Goal: Transaction & Acquisition: Purchase product/service

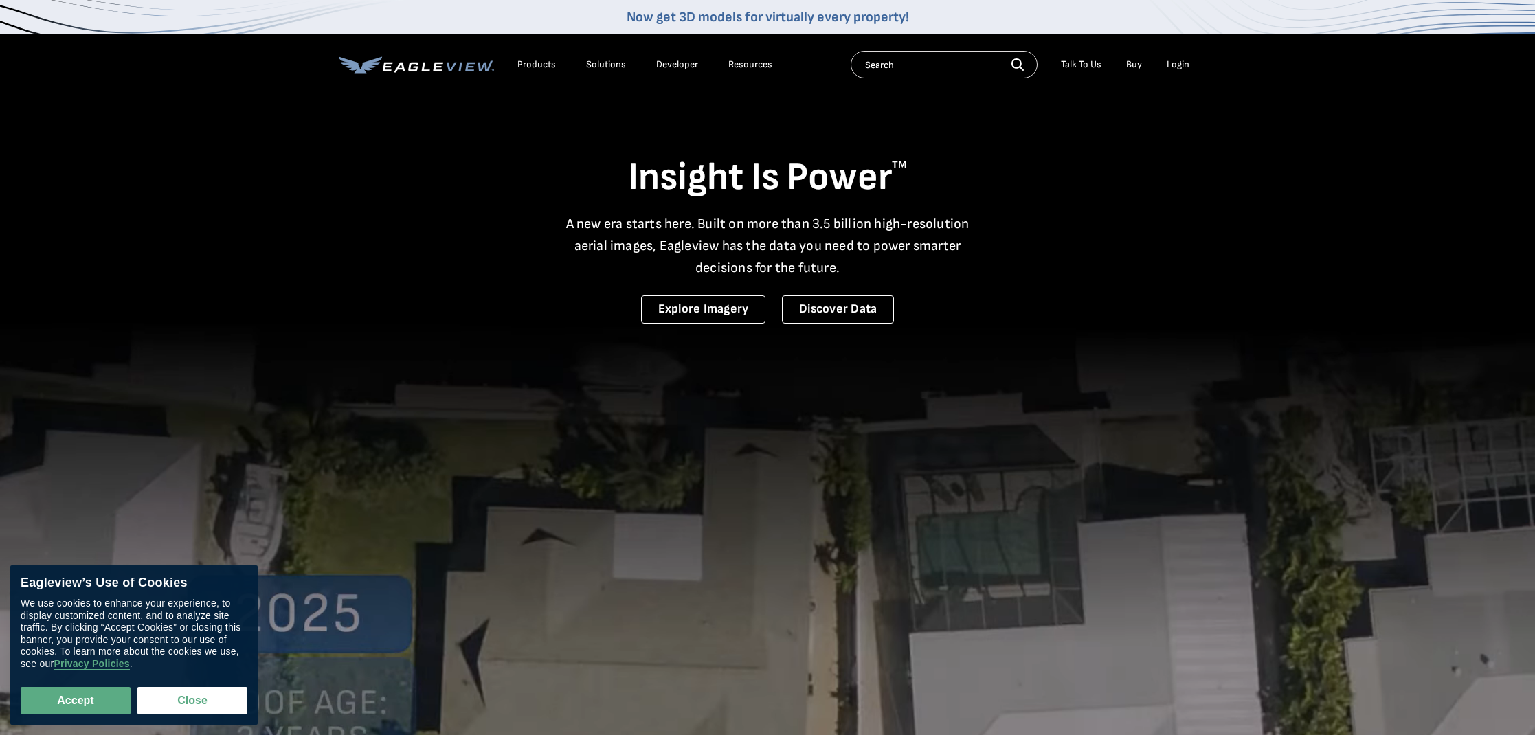
click at [1176, 61] on div "Login" at bounding box center [1178, 64] width 23 height 12
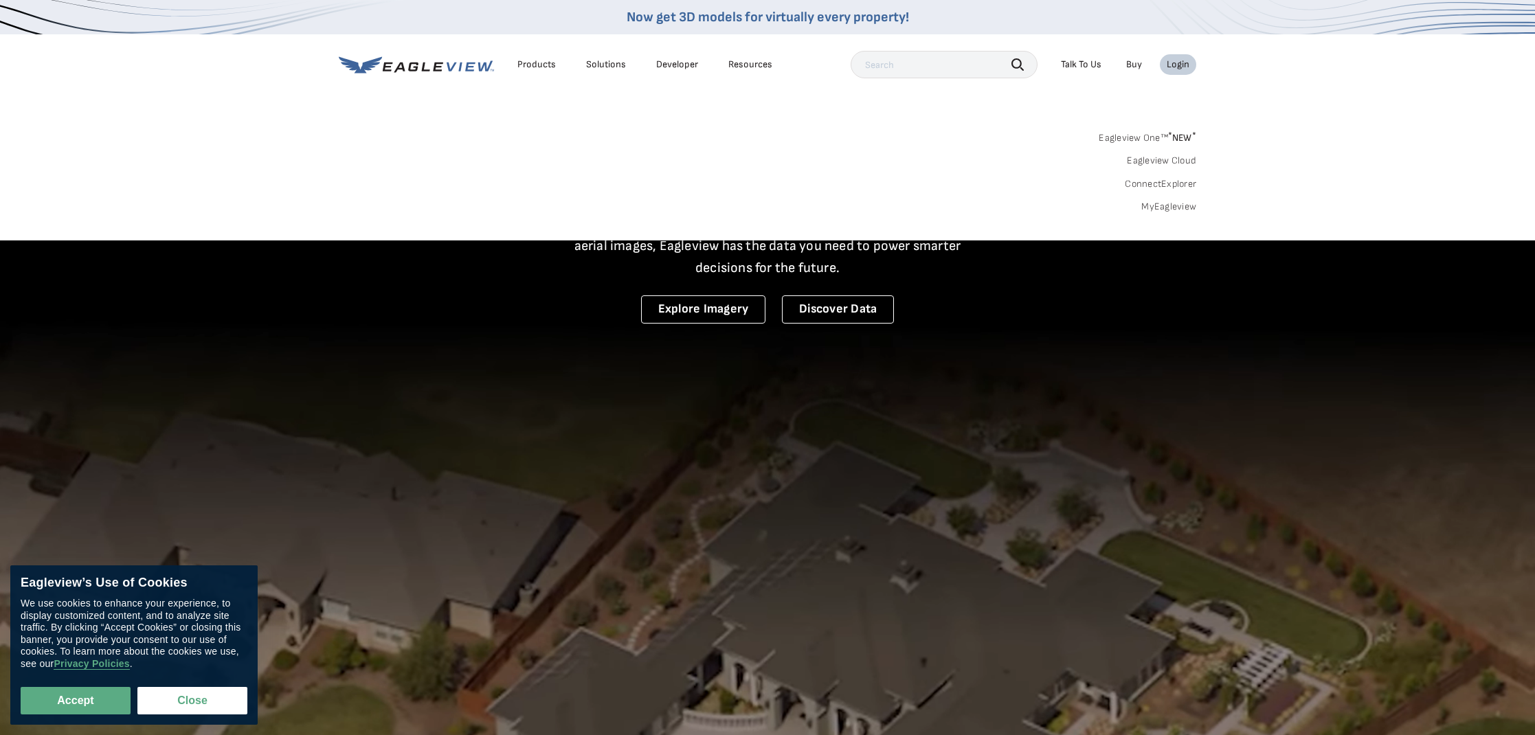
click at [1187, 58] on li "Login" at bounding box center [1178, 64] width 36 height 21
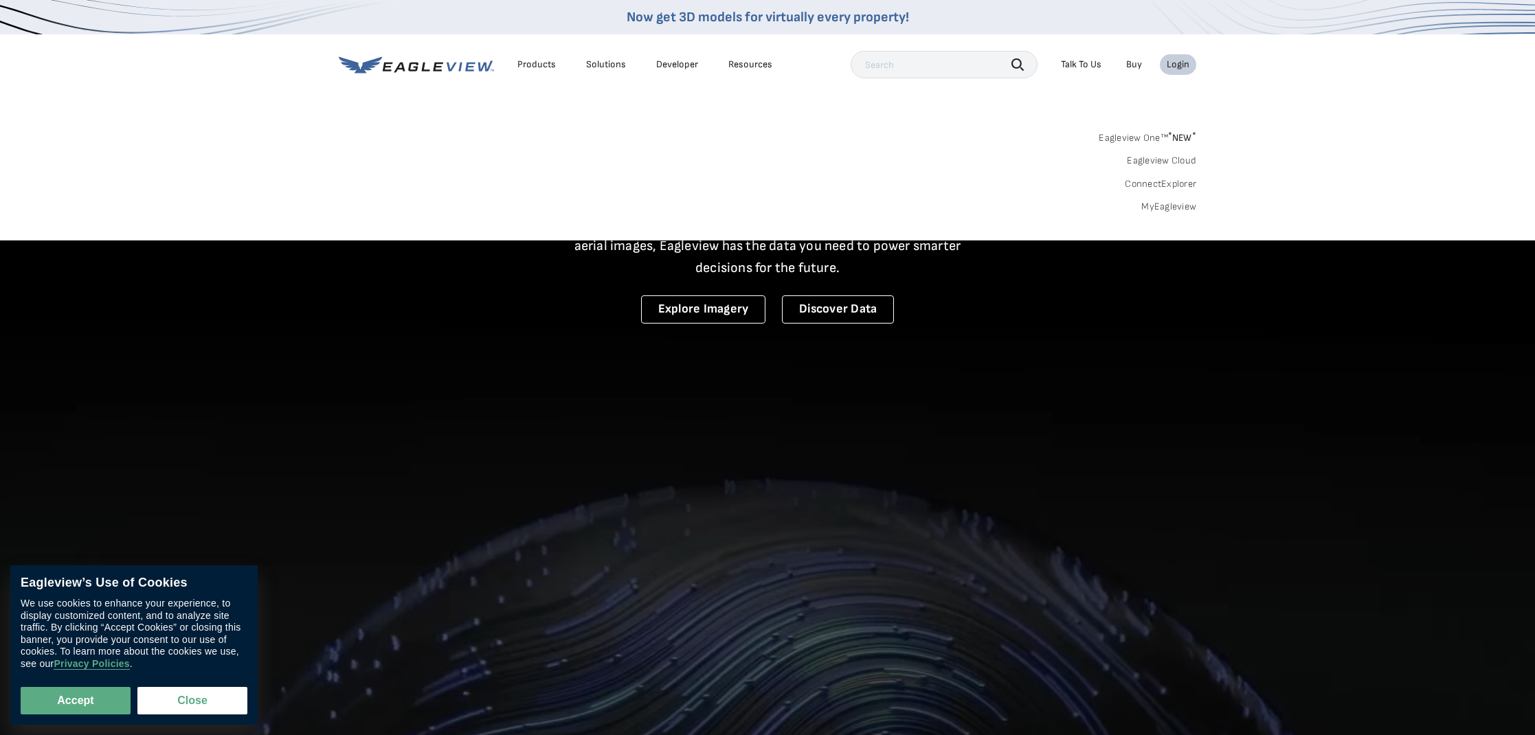
click at [1183, 60] on div "Login" at bounding box center [1178, 64] width 23 height 12
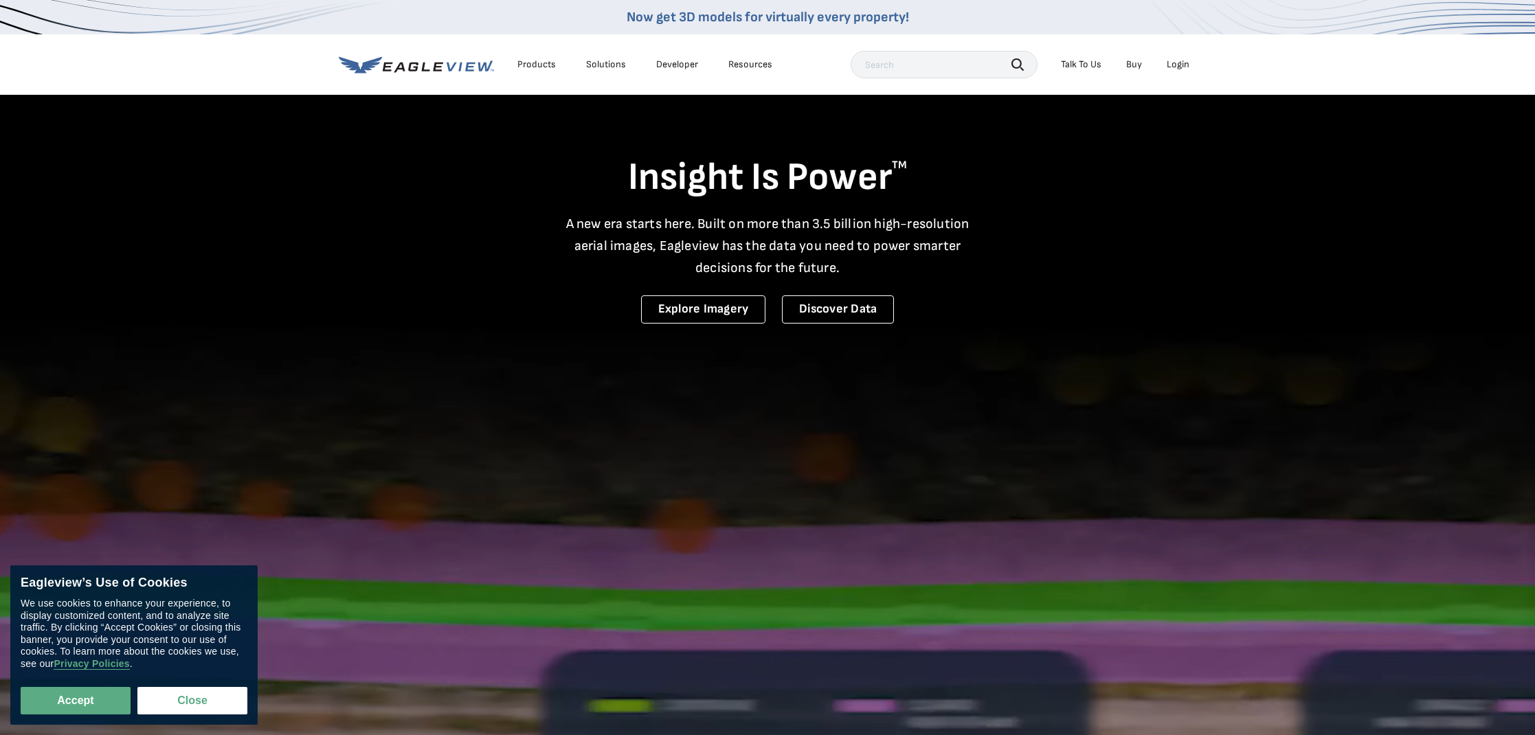
click at [1176, 65] on div "Login" at bounding box center [1178, 64] width 23 height 12
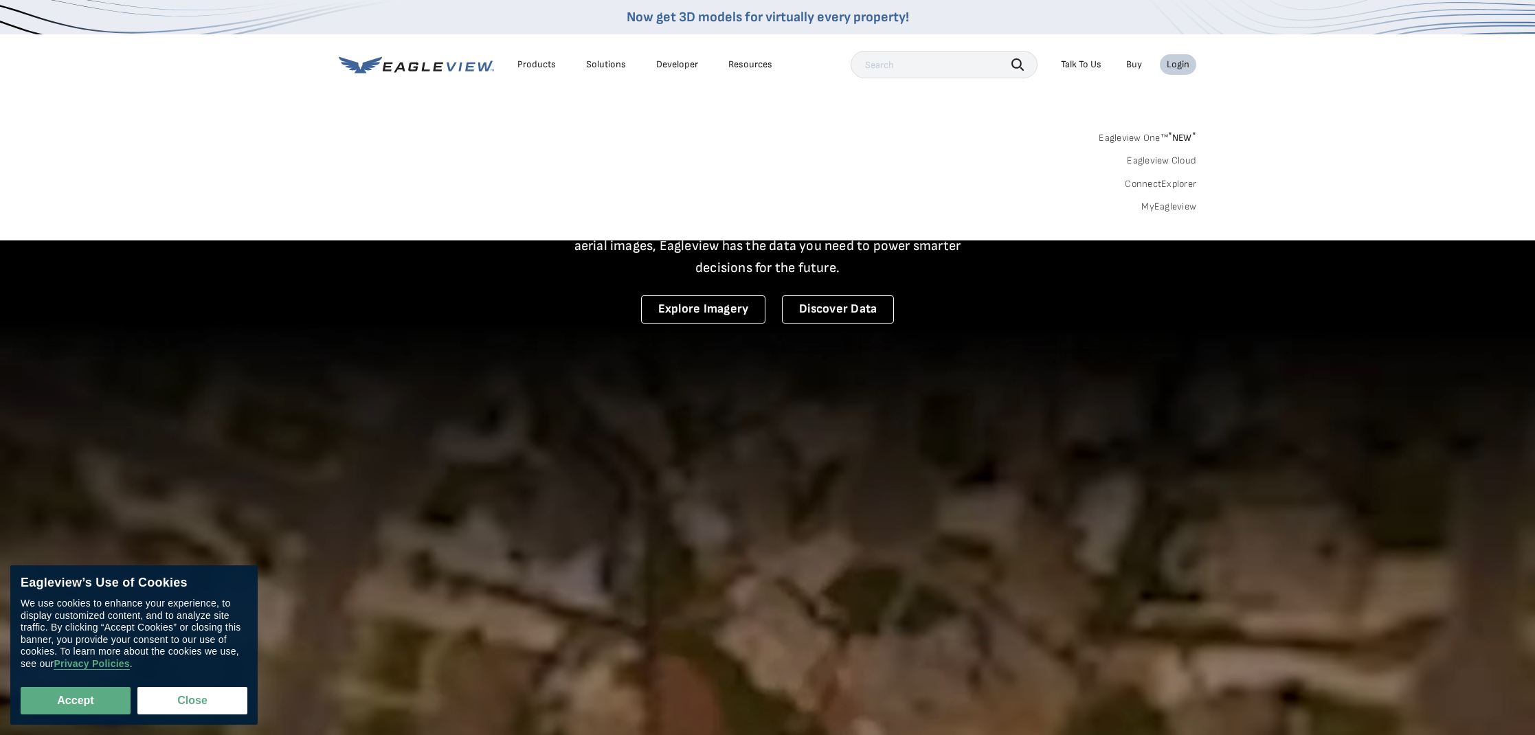
click at [1176, 65] on div "Login" at bounding box center [1178, 64] width 23 height 12
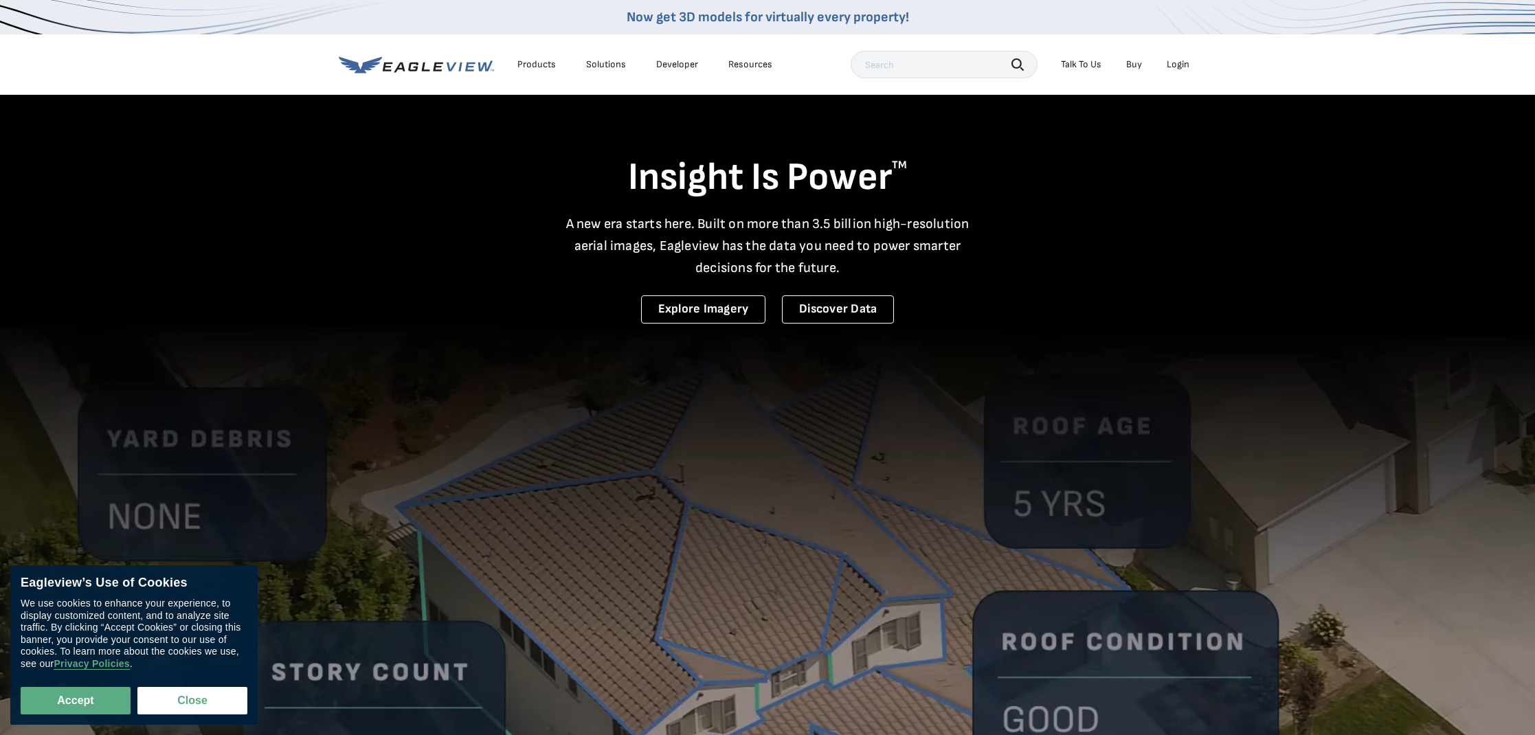
click at [1176, 65] on div "Login" at bounding box center [1178, 64] width 23 height 12
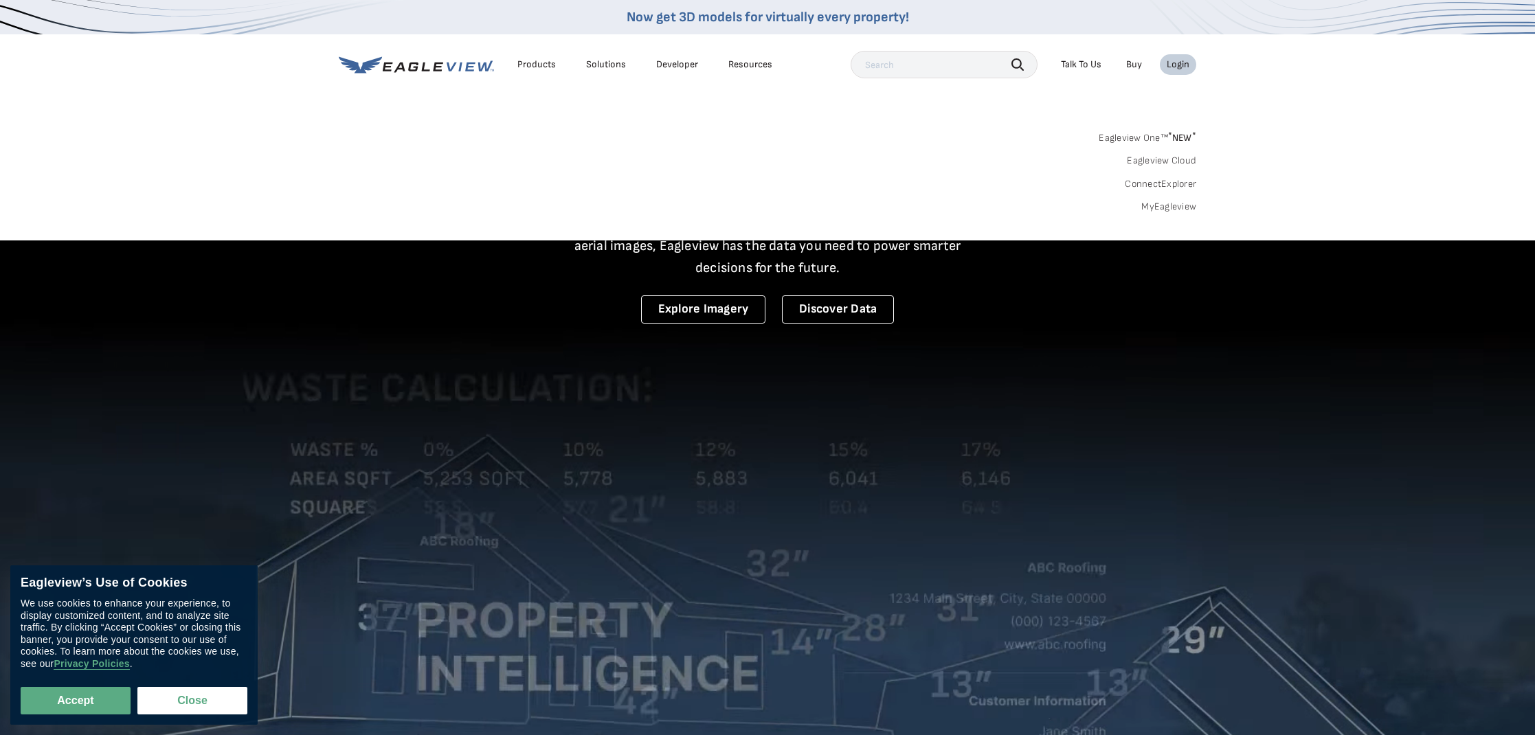
click at [1163, 208] on link "MyEagleview" at bounding box center [1168, 207] width 55 height 12
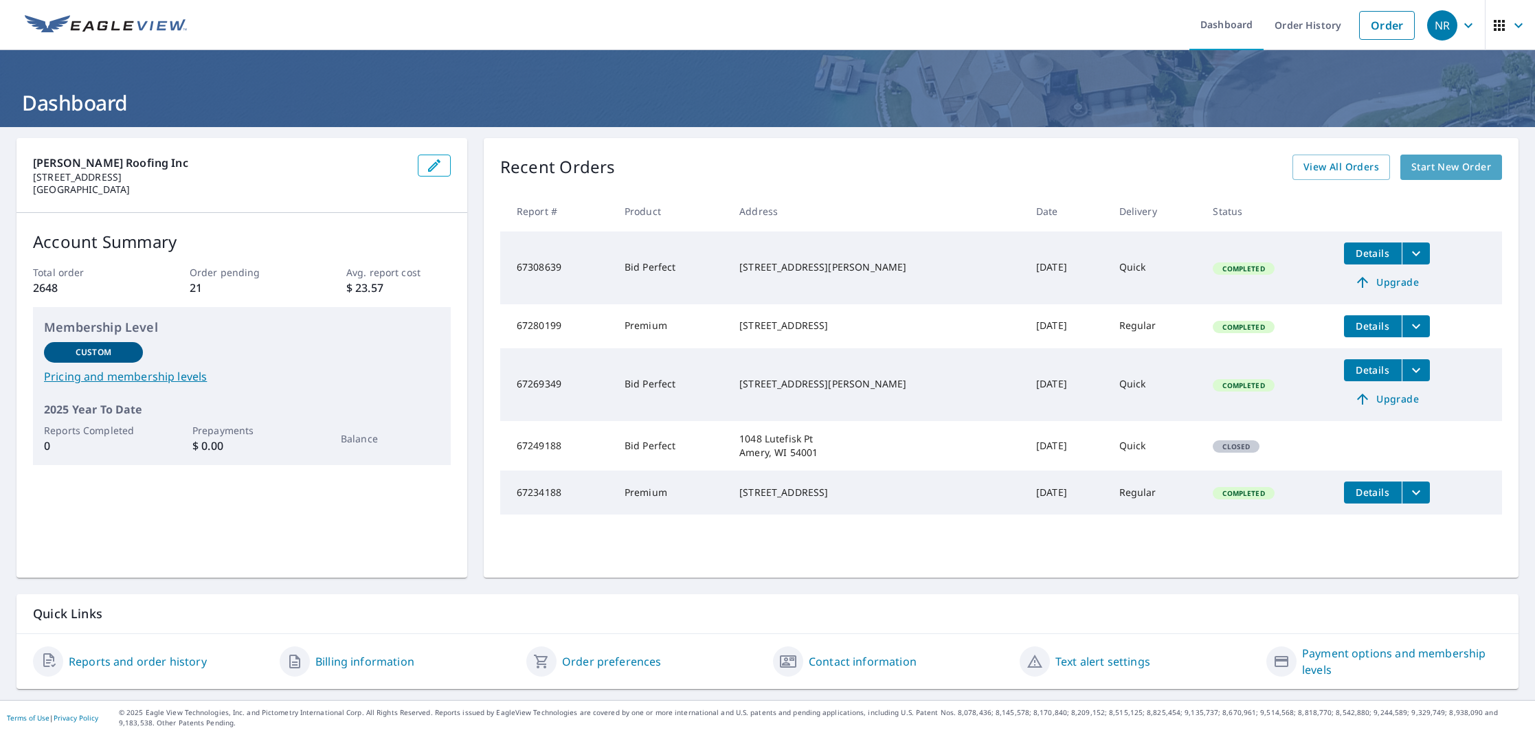
click at [1440, 171] on span "Start New Order" at bounding box center [1451, 167] width 80 height 17
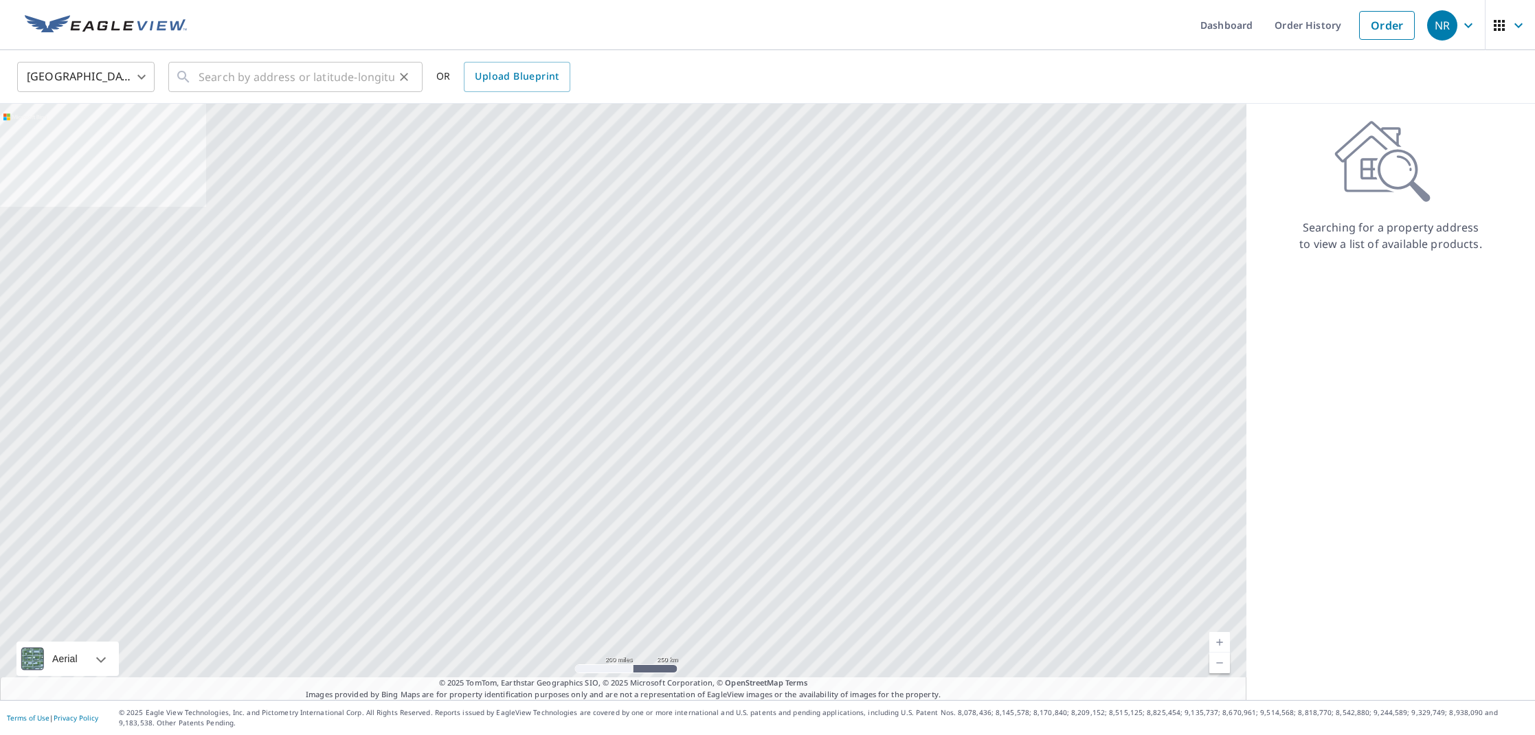
click at [295, 76] on input "text" at bounding box center [297, 77] width 196 height 38
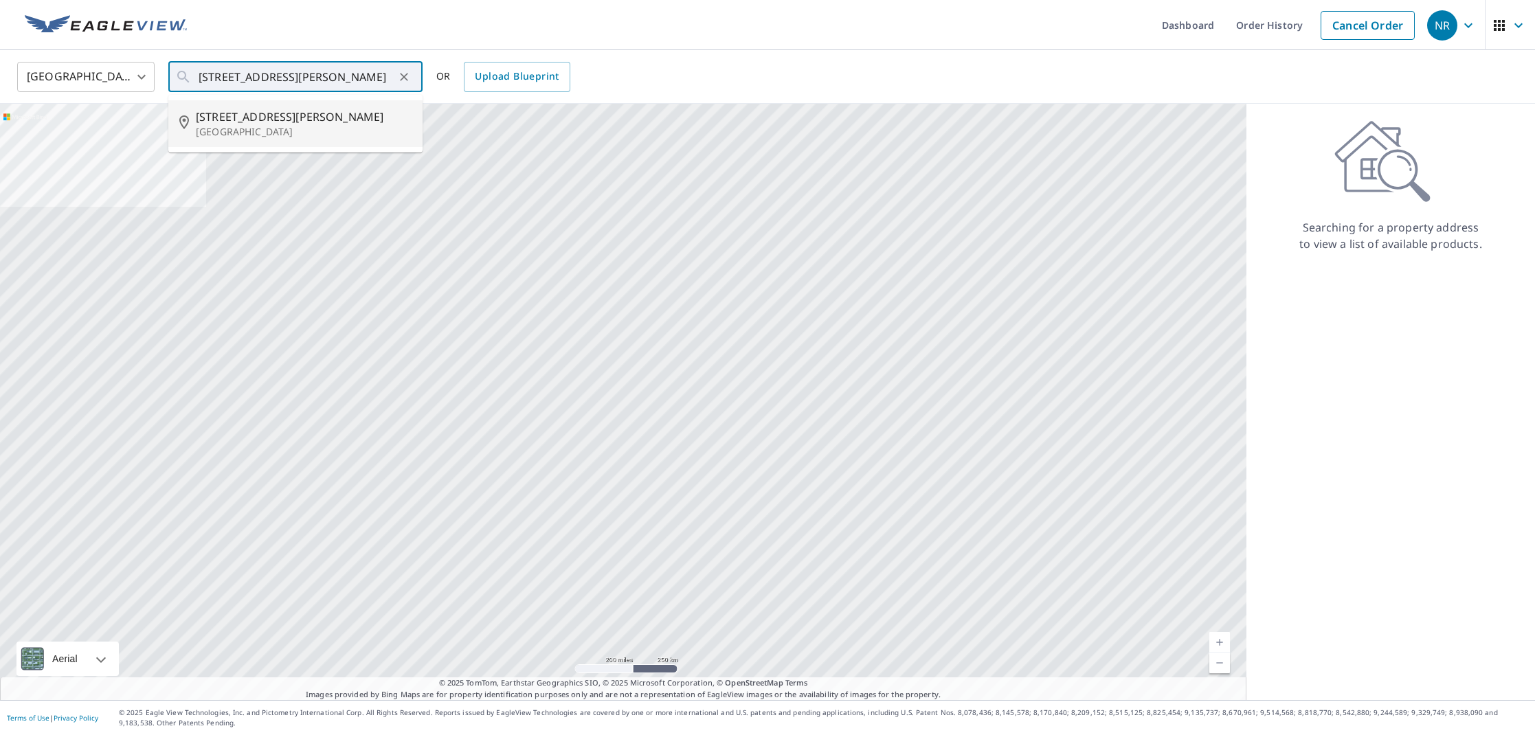
click at [273, 123] on span "[STREET_ADDRESS][PERSON_NAME]" at bounding box center [304, 117] width 216 height 16
type input "[STREET_ADDRESS][PERSON_NAME]"
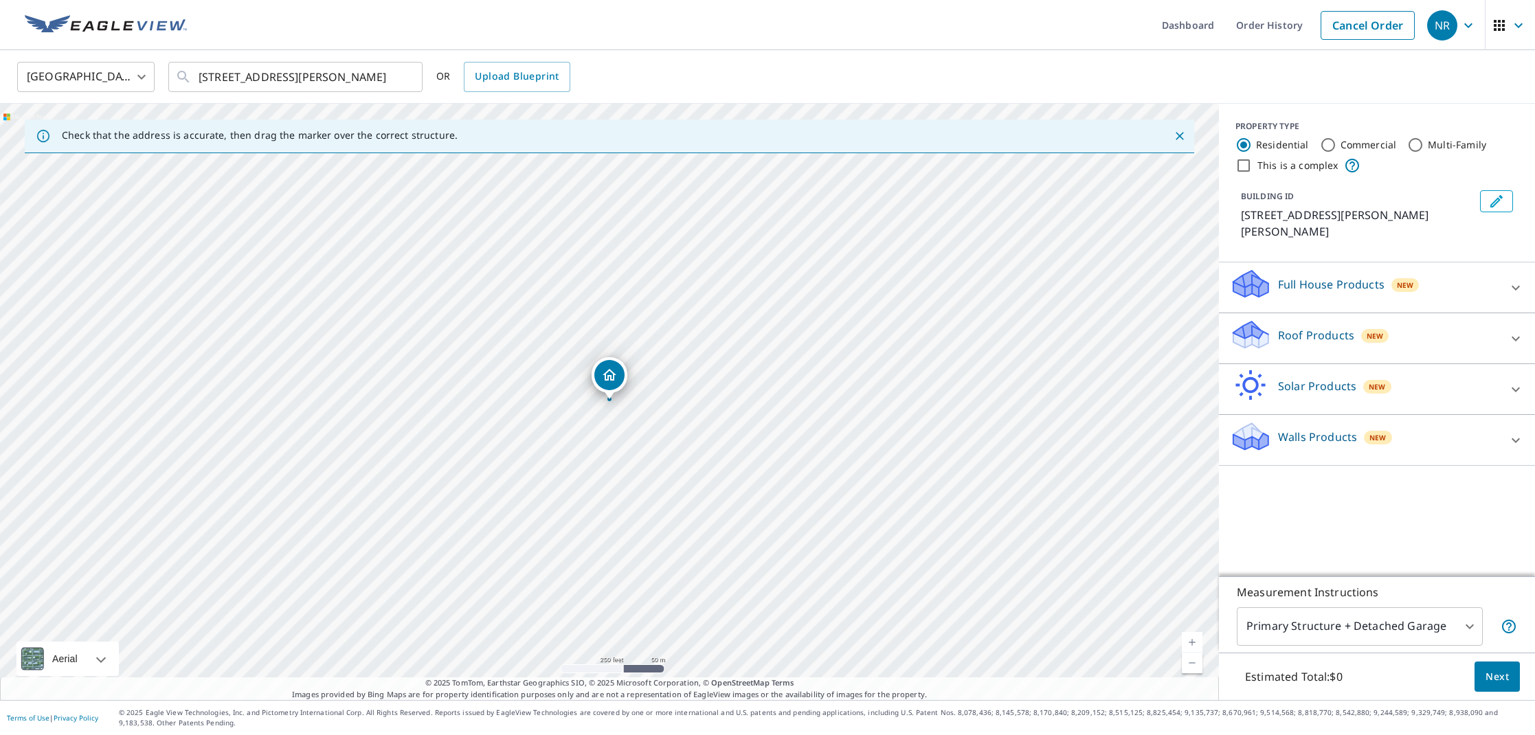
click at [1301, 327] on p "Roof Products" at bounding box center [1316, 335] width 76 height 16
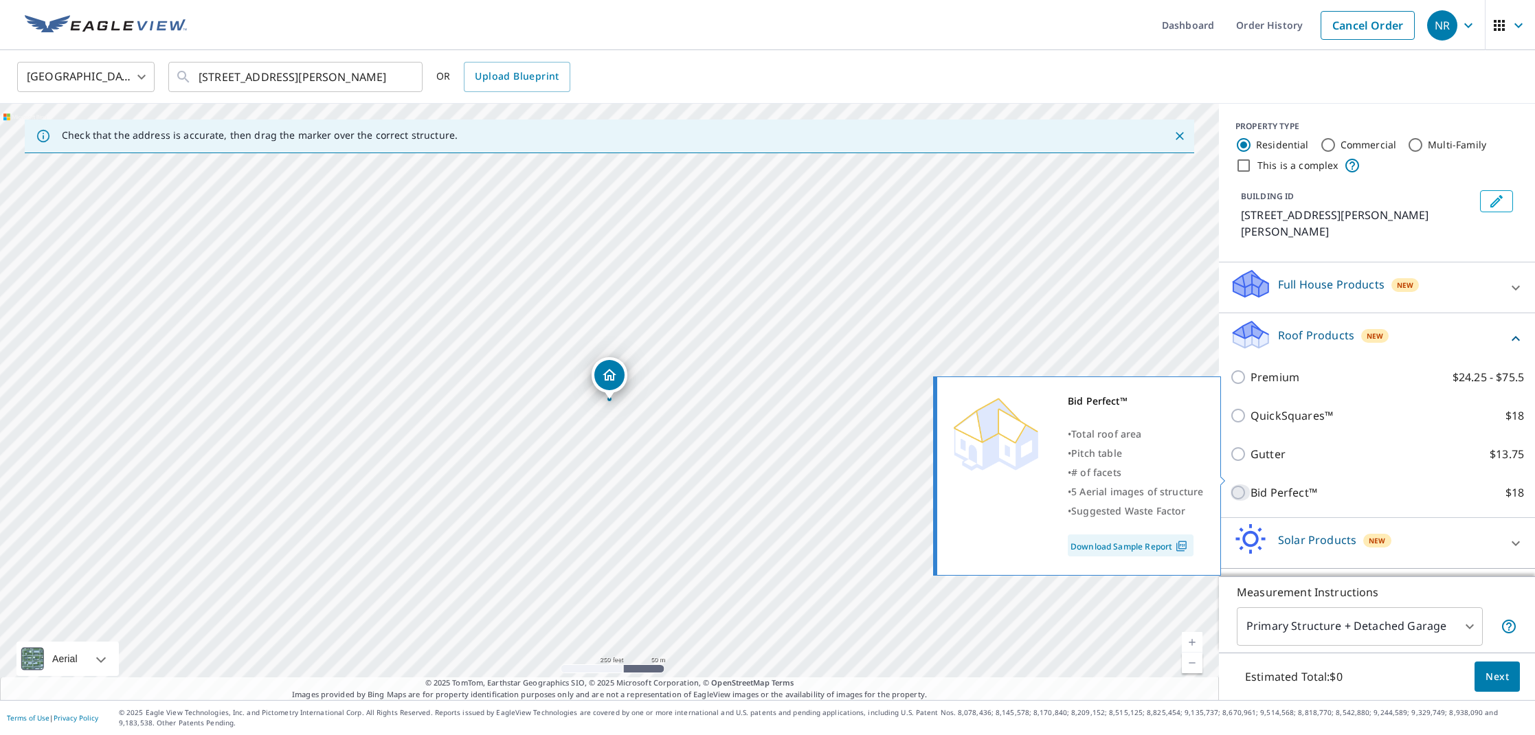
click at [1240, 484] on input "Bid Perfect™ $18" at bounding box center [1240, 492] width 21 height 16
checkbox input "true"
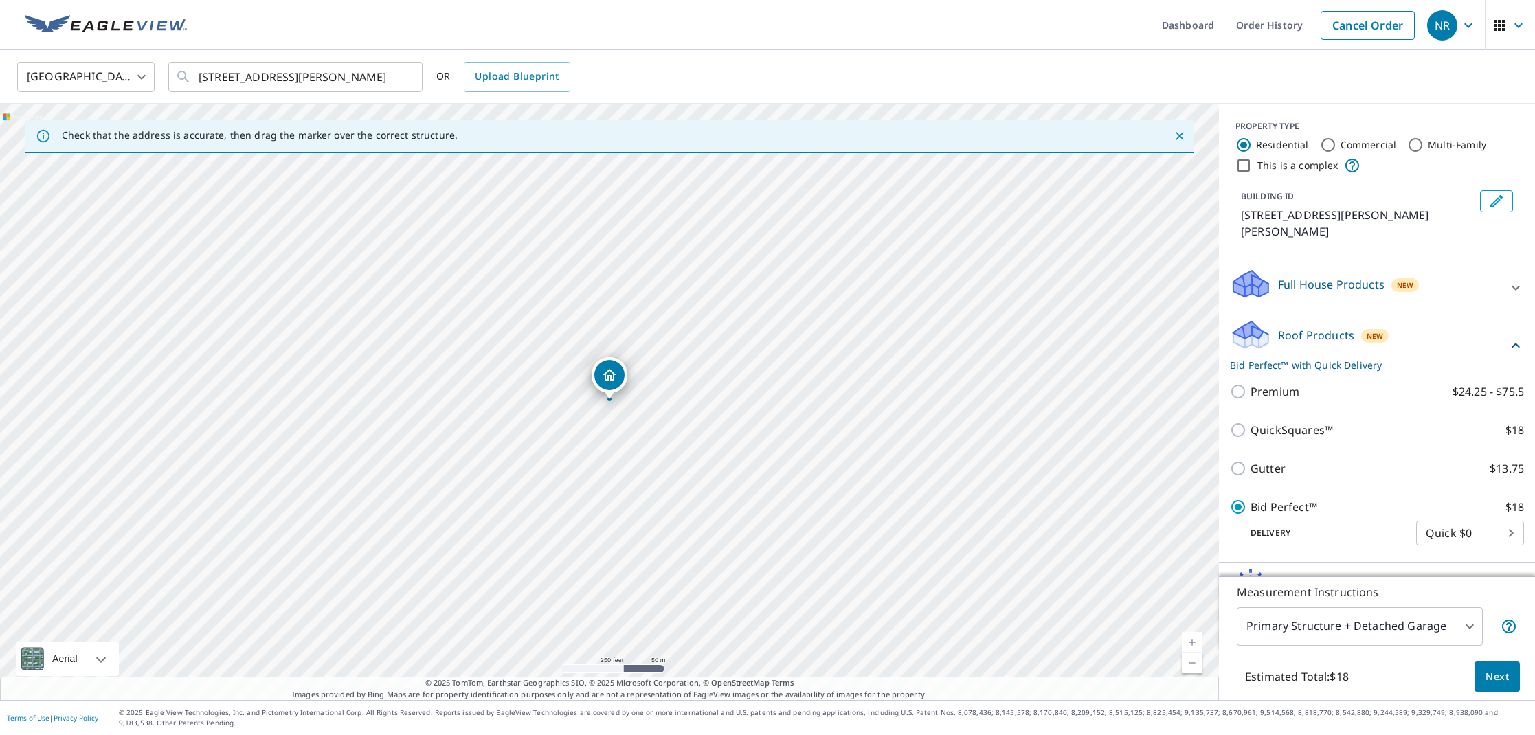
click at [1505, 679] on span "Next" at bounding box center [1497, 677] width 23 height 17
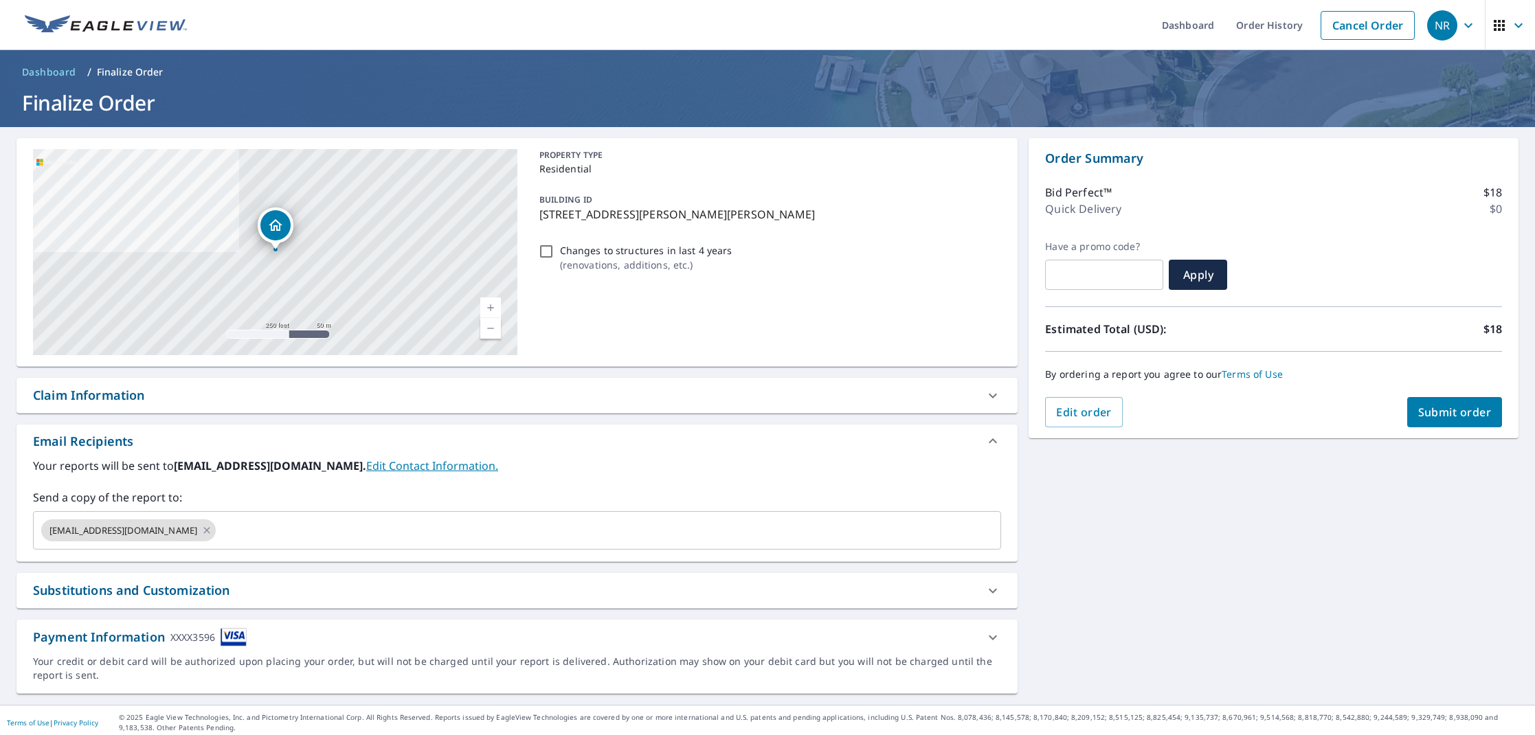
click at [1459, 413] on span "Submit order" at bounding box center [1455, 412] width 74 height 15
